Goal: Task Accomplishment & Management: Manage account settings

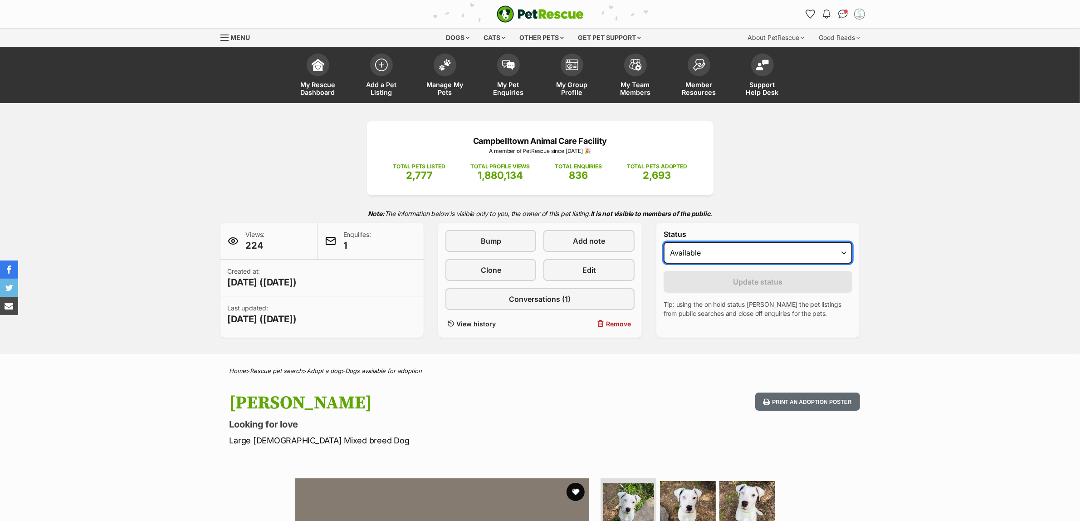
click at [724, 251] on select "Draft - not available as listing has enquires Available On hold Adopted" at bounding box center [758, 253] width 189 height 22
select select "rehomed"
click at [664, 242] on select "Draft - not available as listing has enquires Available On hold Adopted" at bounding box center [758, 253] width 189 height 22
click at [697, 289] on button "Update status" at bounding box center [758, 282] width 189 height 22
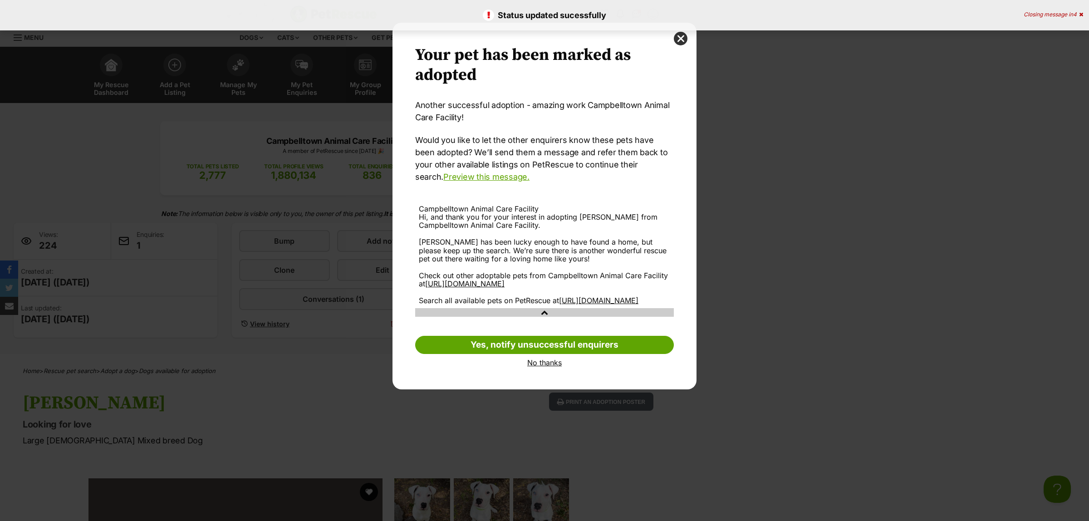
click at [548, 367] on link "No thanks" at bounding box center [544, 362] width 259 height 8
